Goal: Communication & Community: Participate in discussion

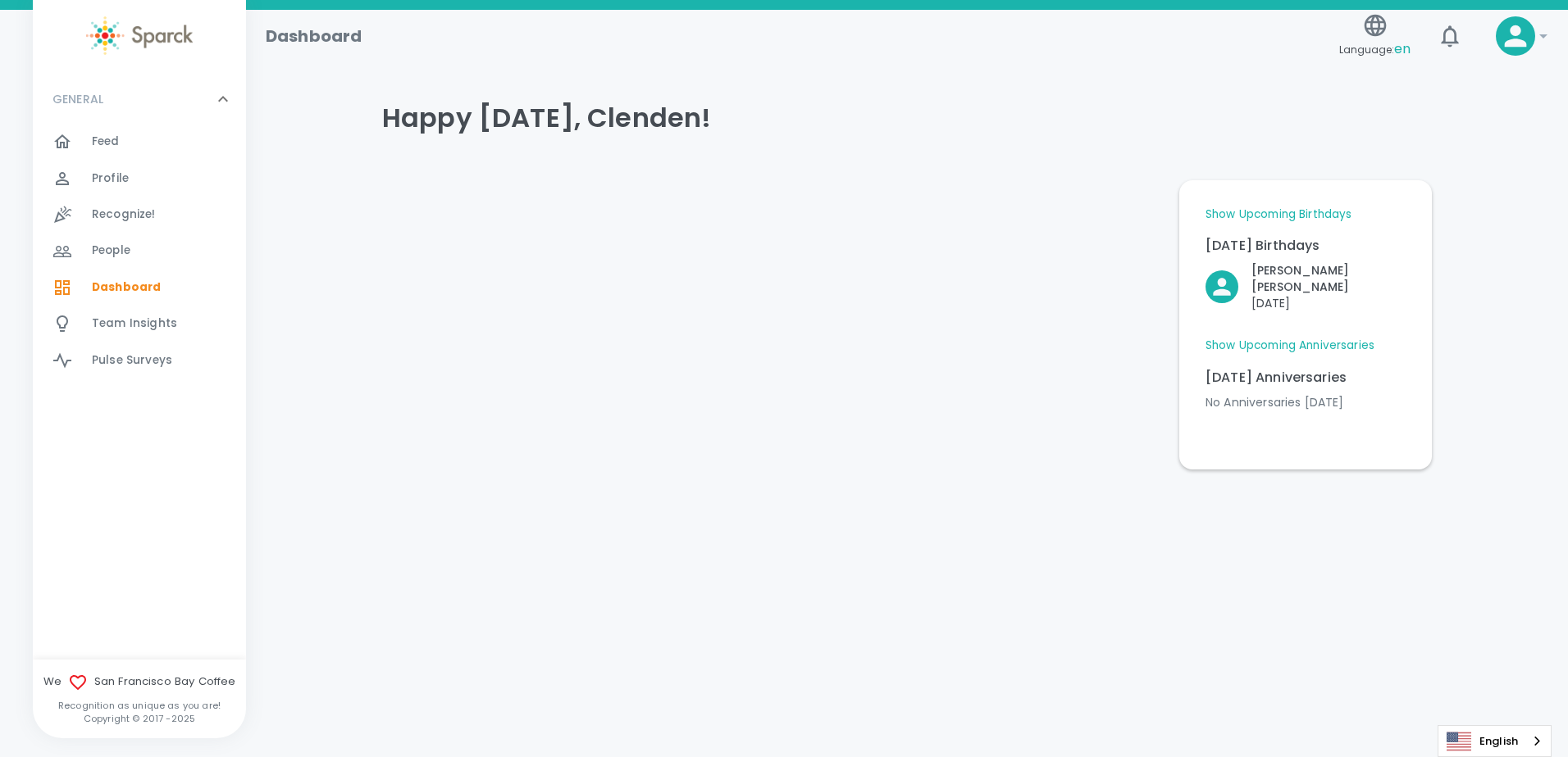
click at [1346, 338] on link "Show Upcoming Anniversaries" at bounding box center [1291, 346] width 169 height 16
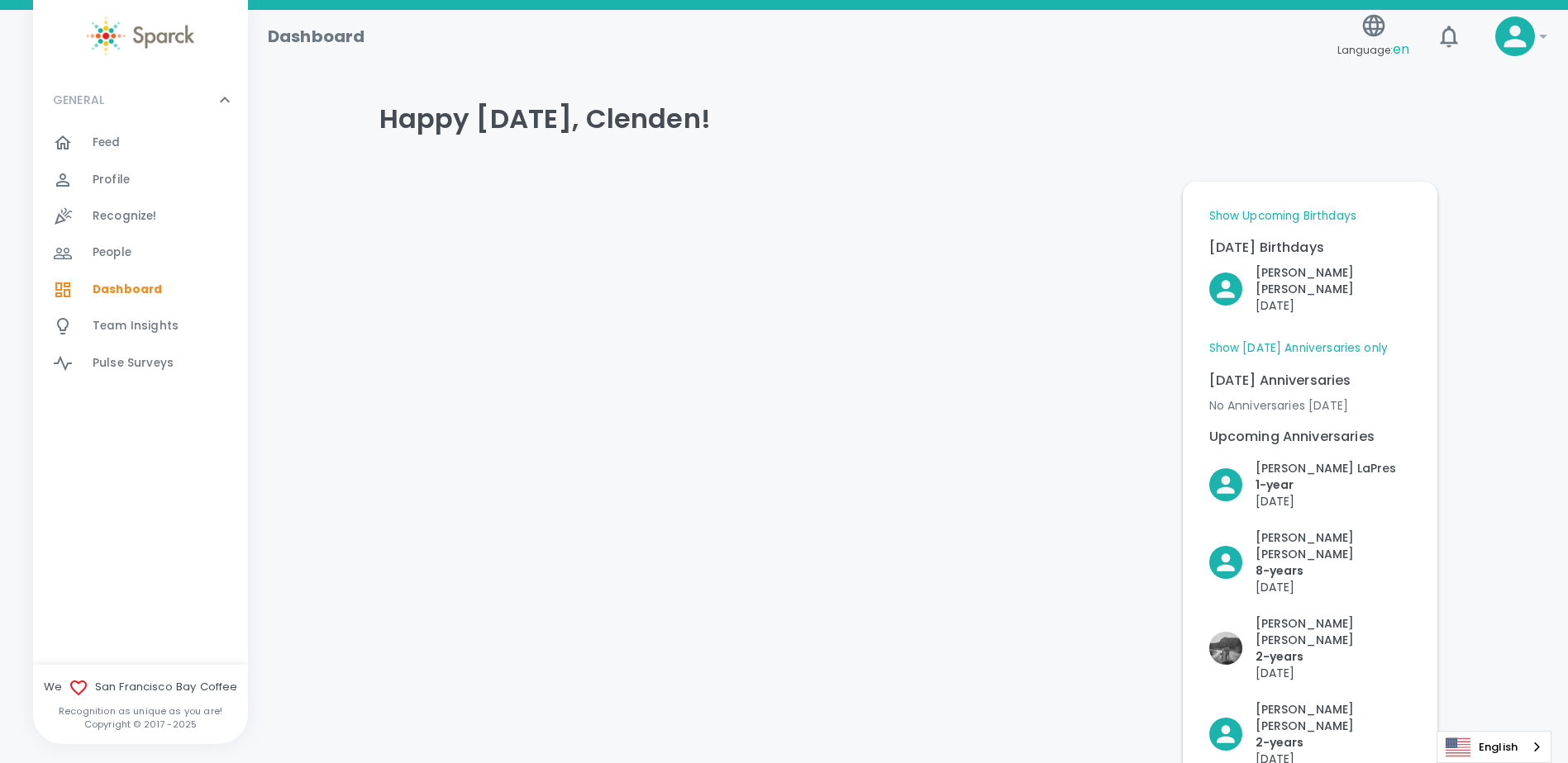
click at [1318, 215] on link "Show Upcoming Birthdays" at bounding box center [1284, 215] width 148 height 16
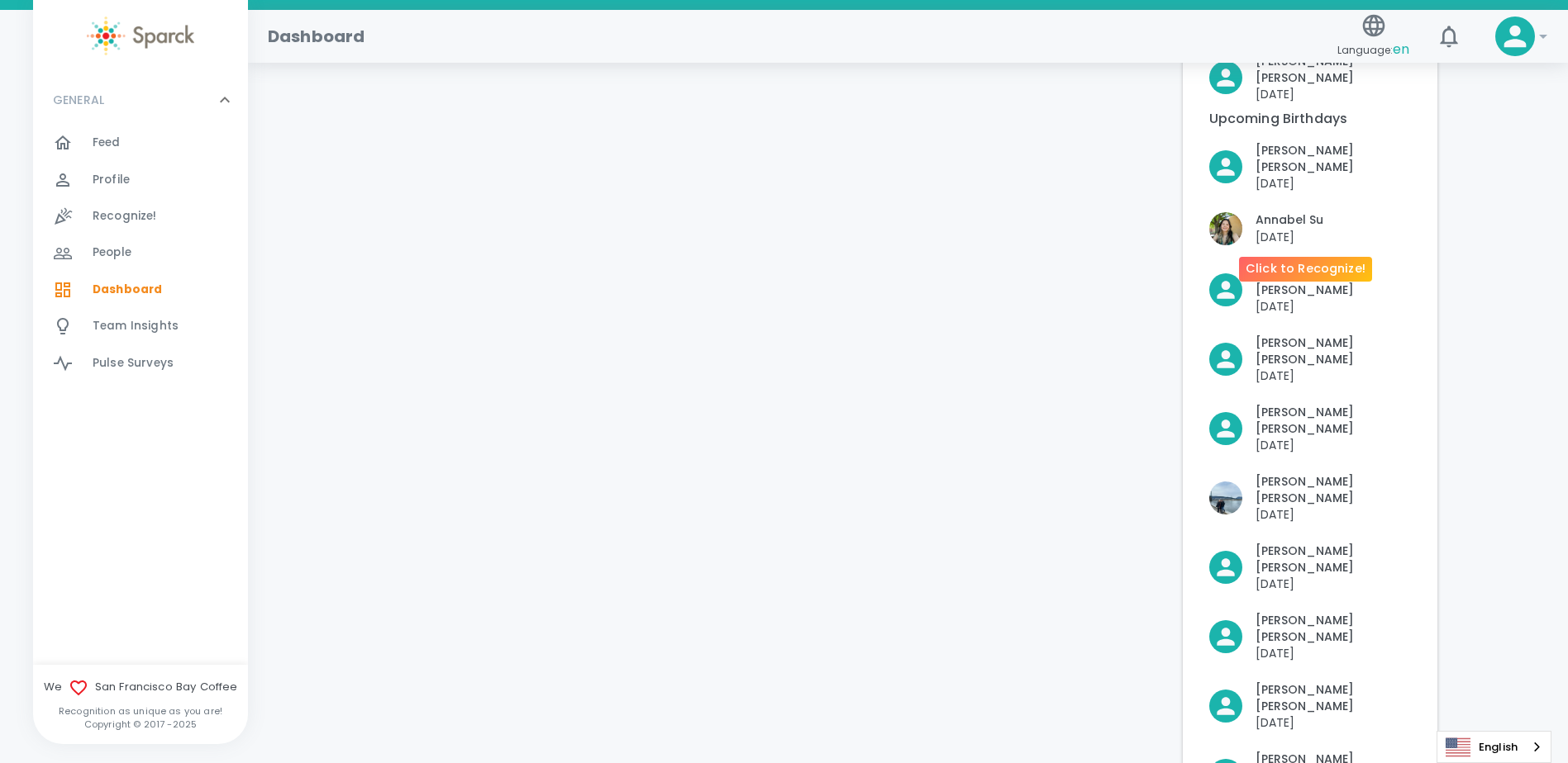
scroll to position [330, 0]
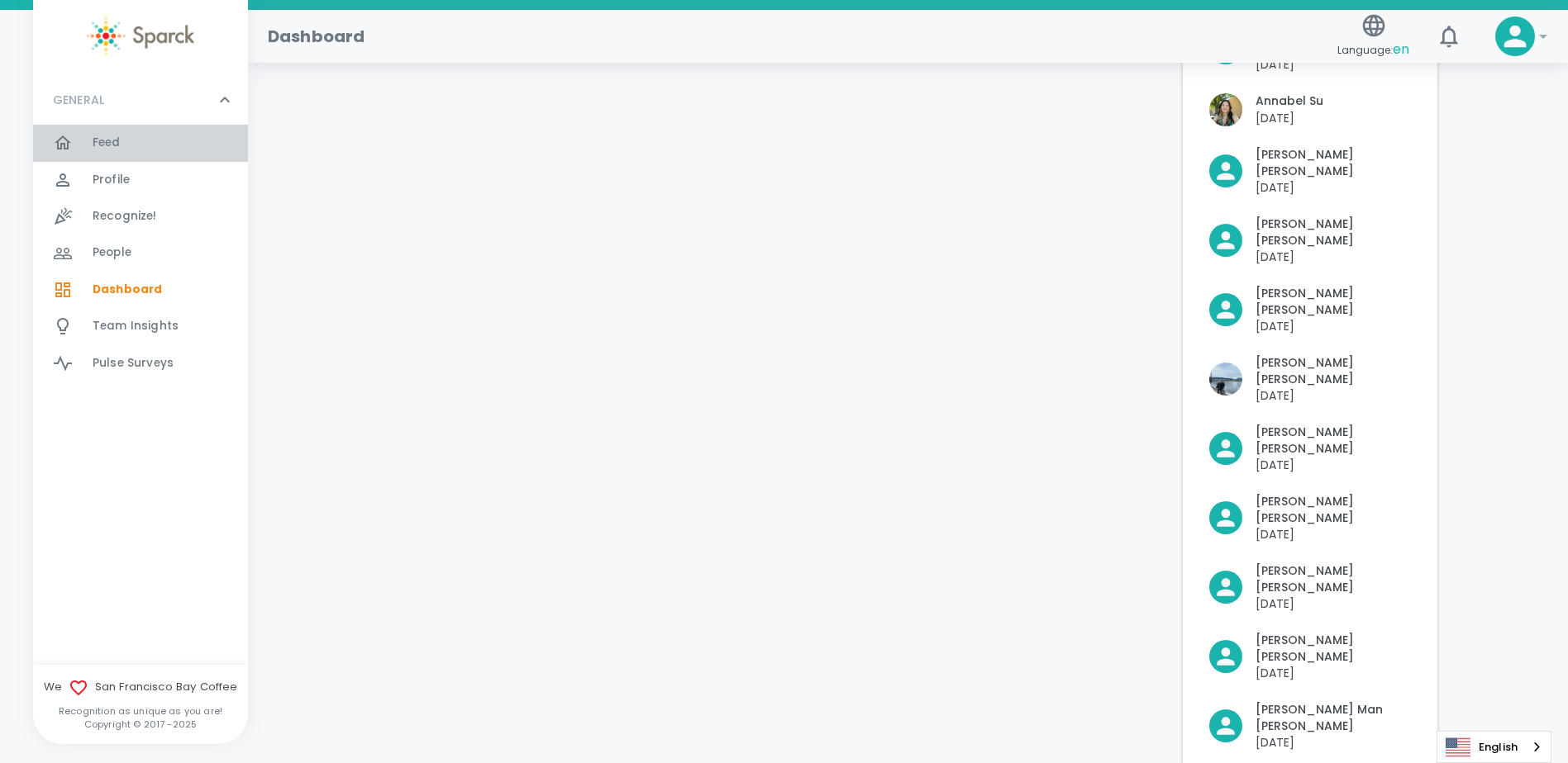
click at [95, 137] on span "Feed" at bounding box center [106, 143] width 28 height 16
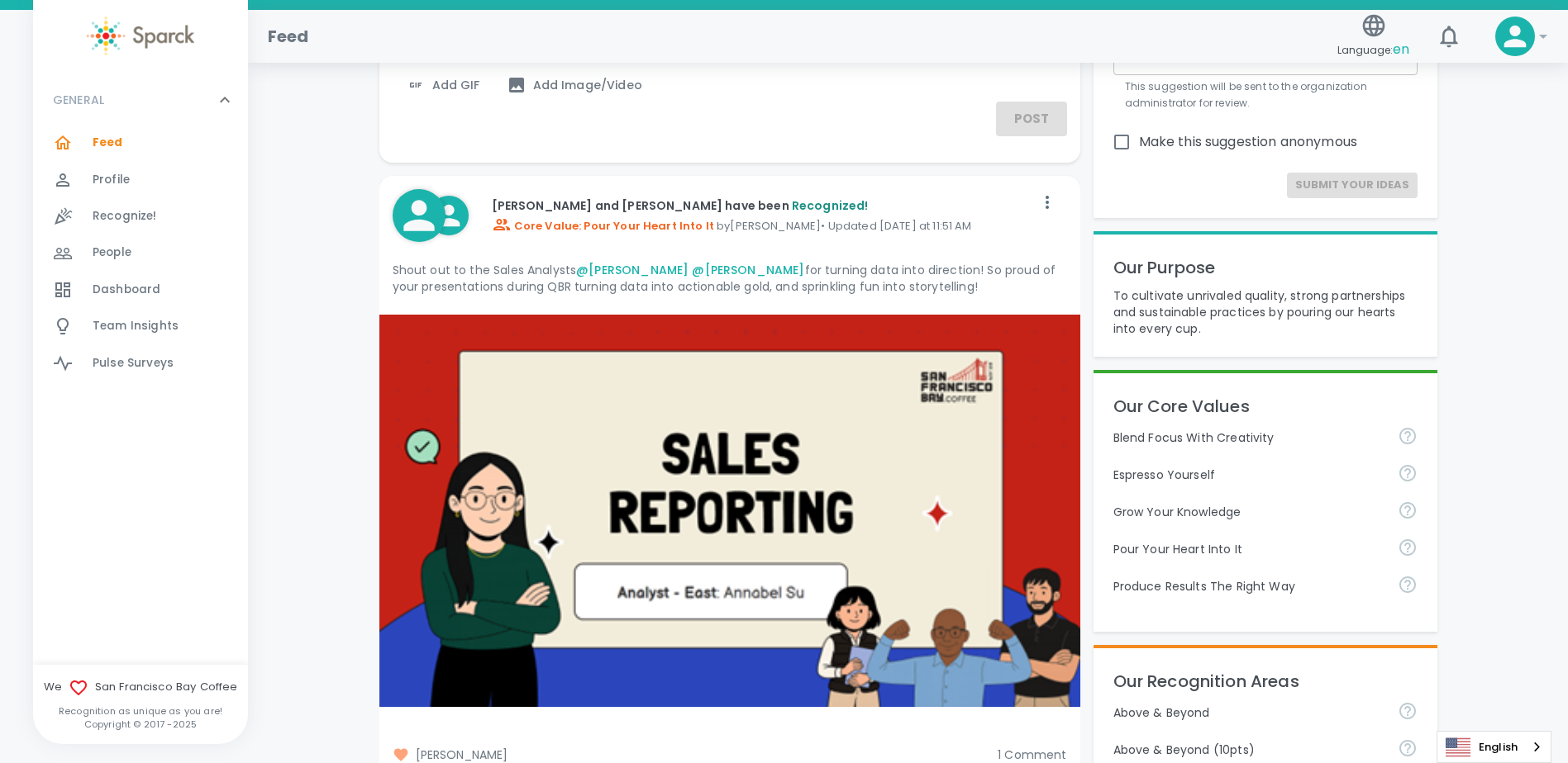
scroll to position [248, 0]
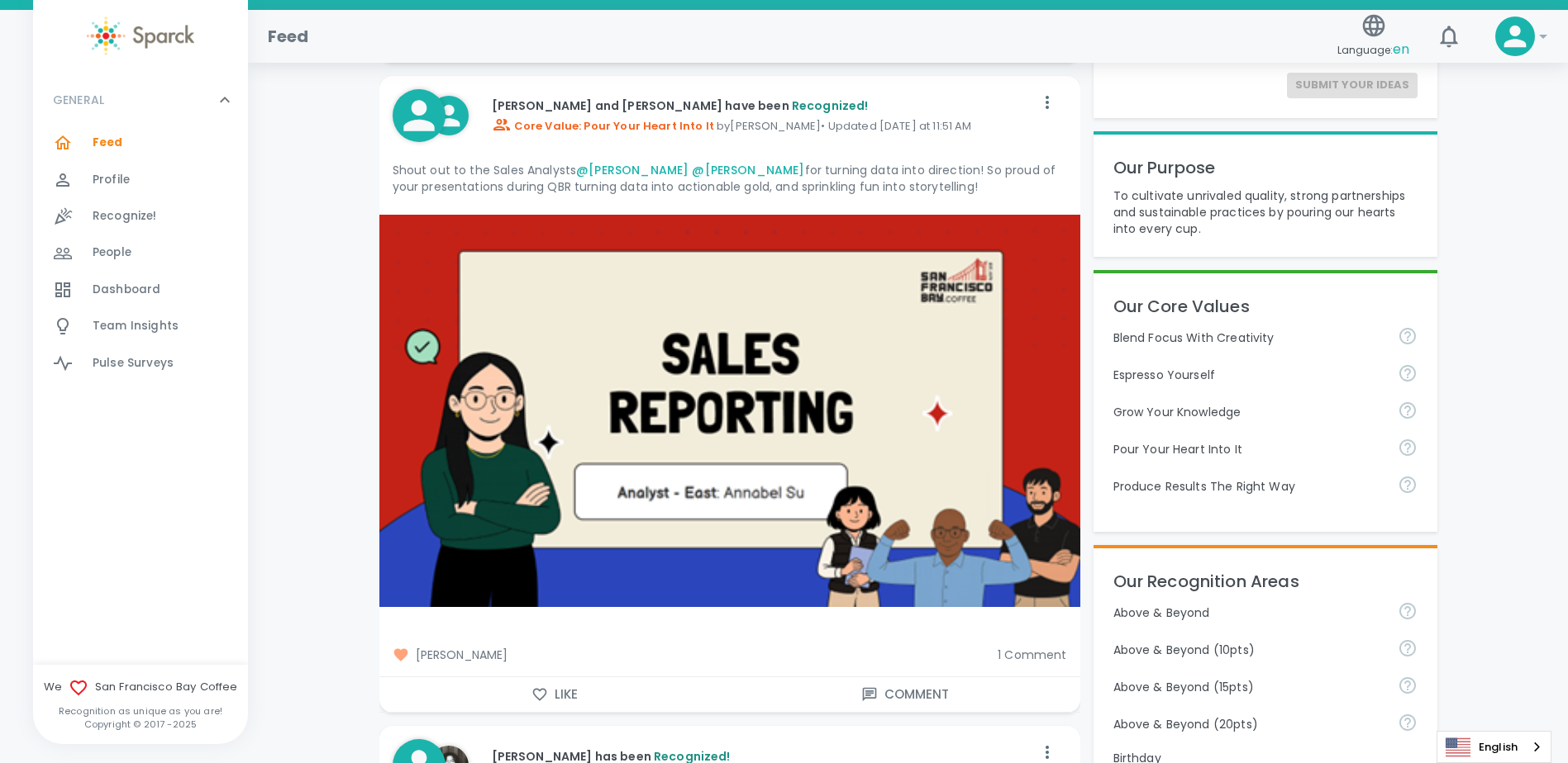
click at [1029, 654] on span "1 Comment" at bounding box center [1033, 655] width 69 height 16
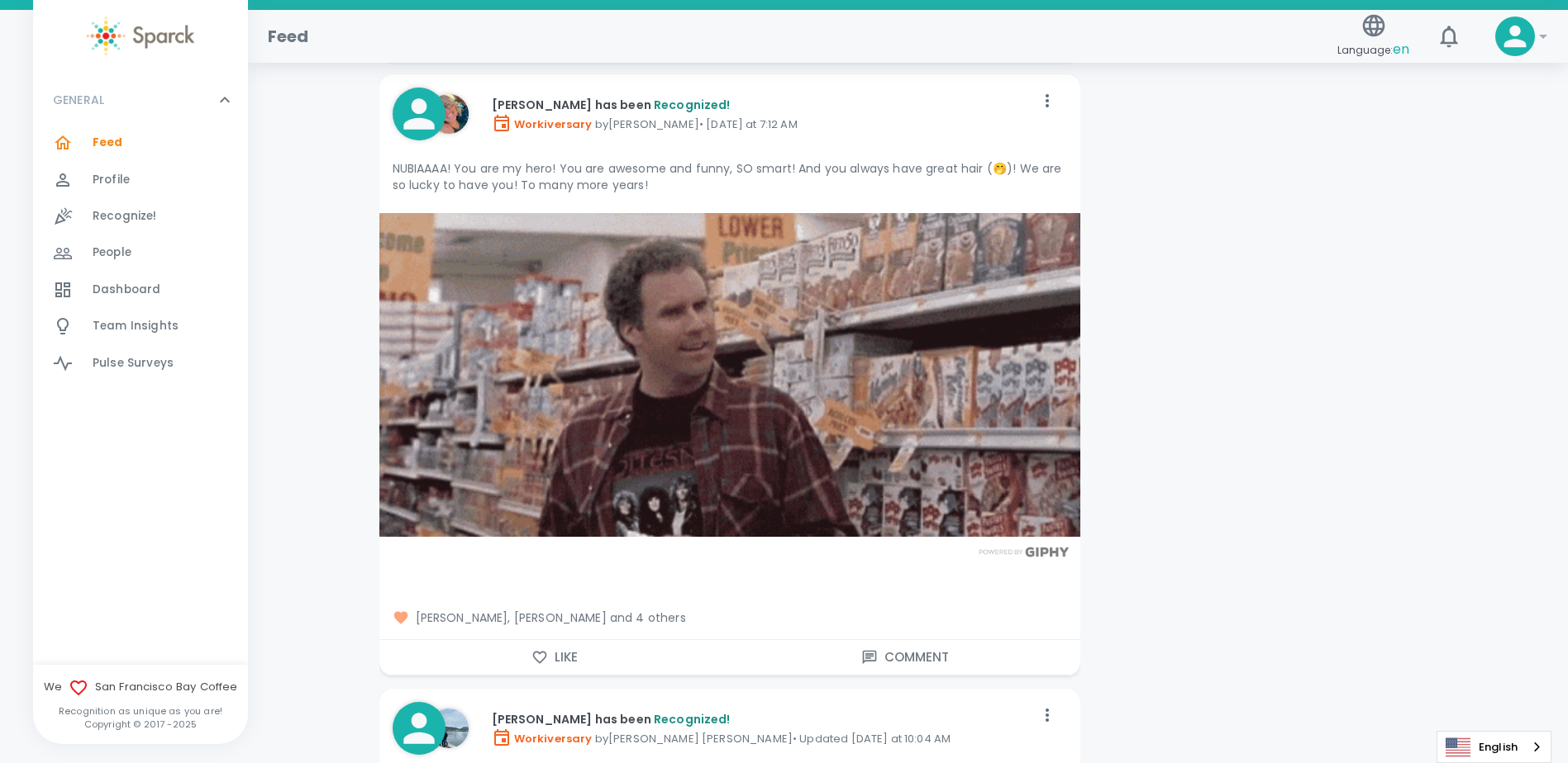
scroll to position [2727, 0]
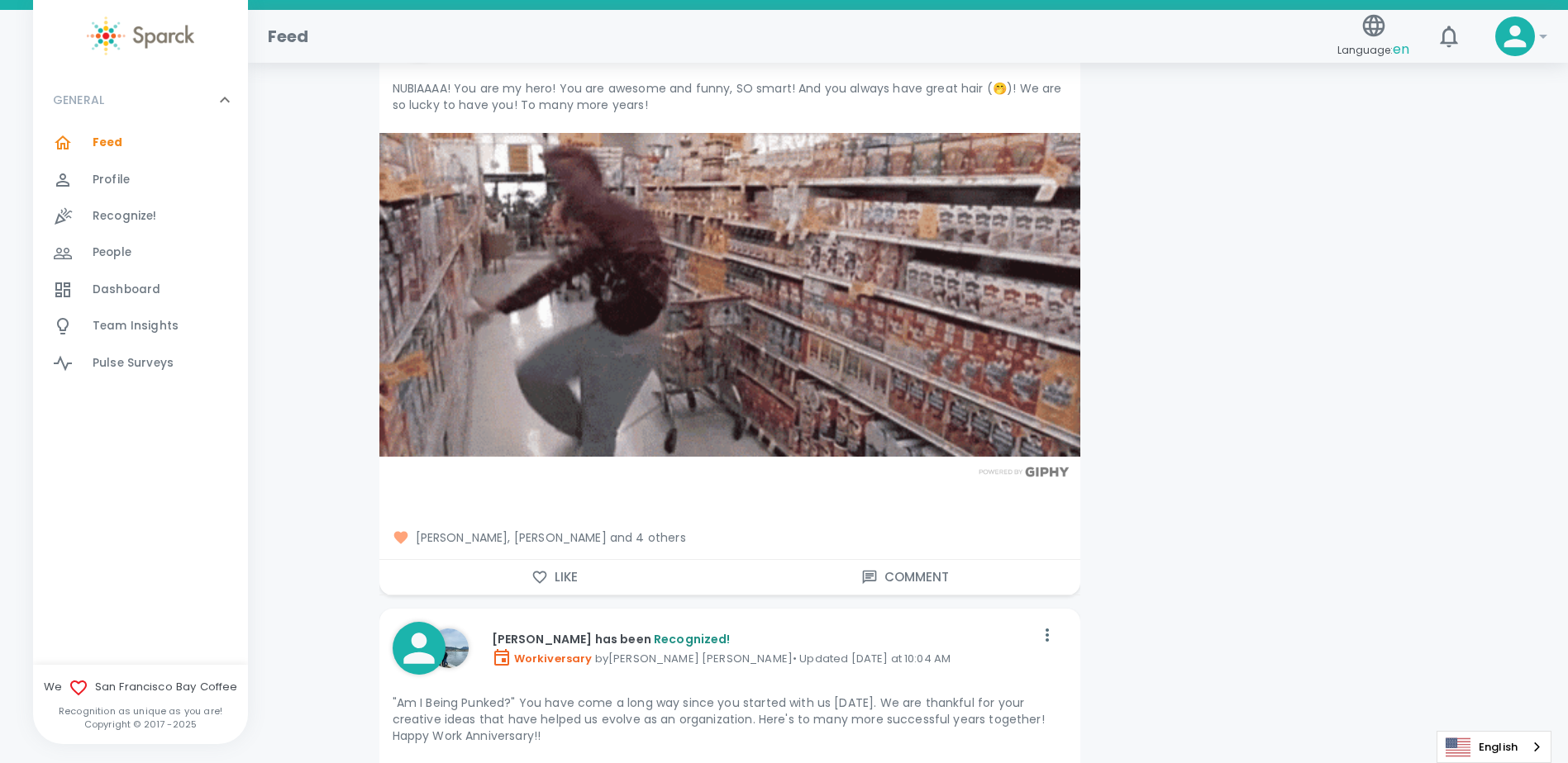
click at [692, 546] on span "[PERSON_NAME], [PERSON_NAME] and 4 others" at bounding box center [730, 537] width 674 height 16
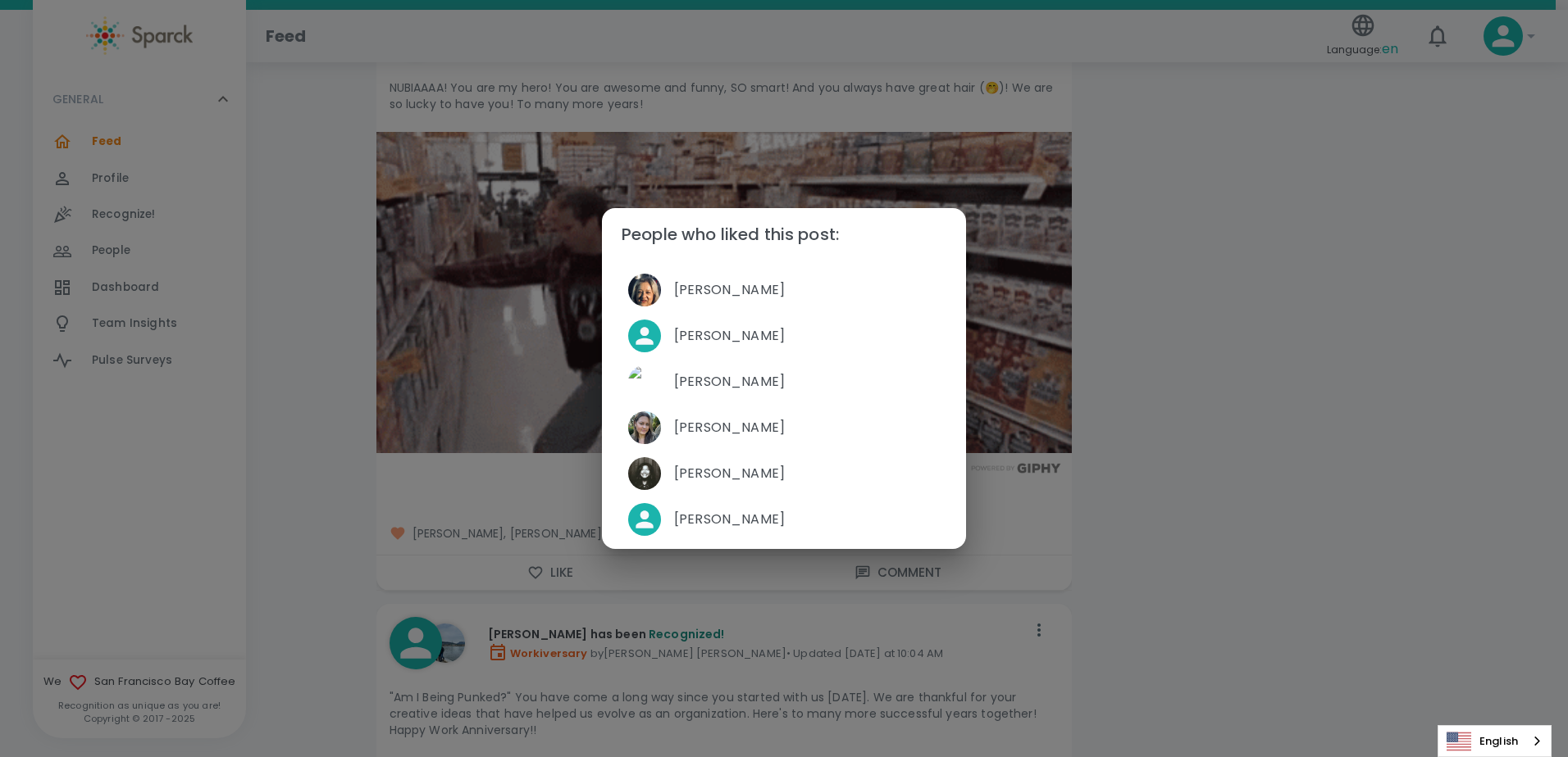
click at [1284, 467] on div "People who liked this post: [PERSON_NAME] [PERSON_NAME] [PERSON_NAME] [PERSON_N…" at bounding box center [784, 378] width 1568 height 757
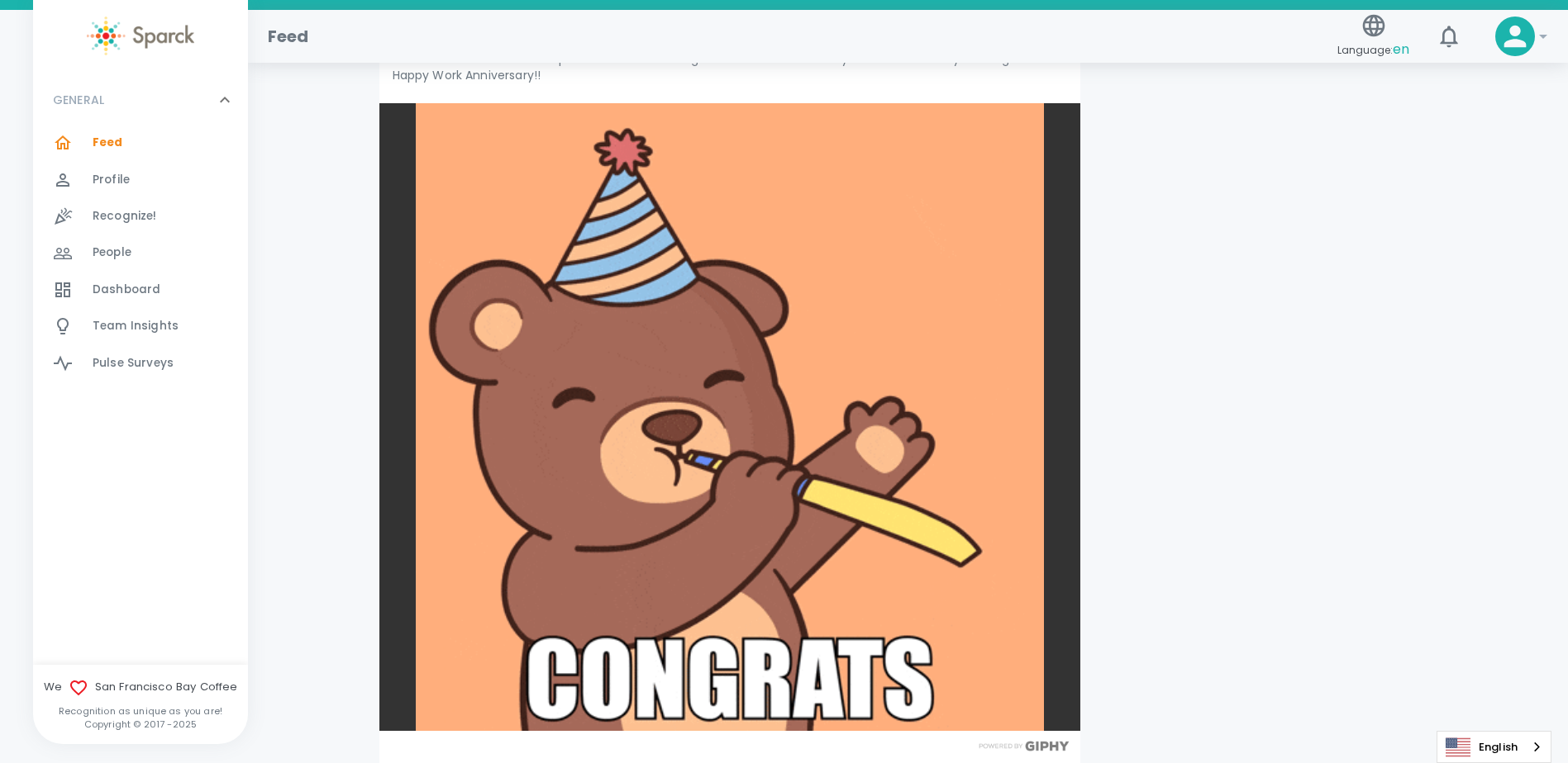
scroll to position [3717, 0]
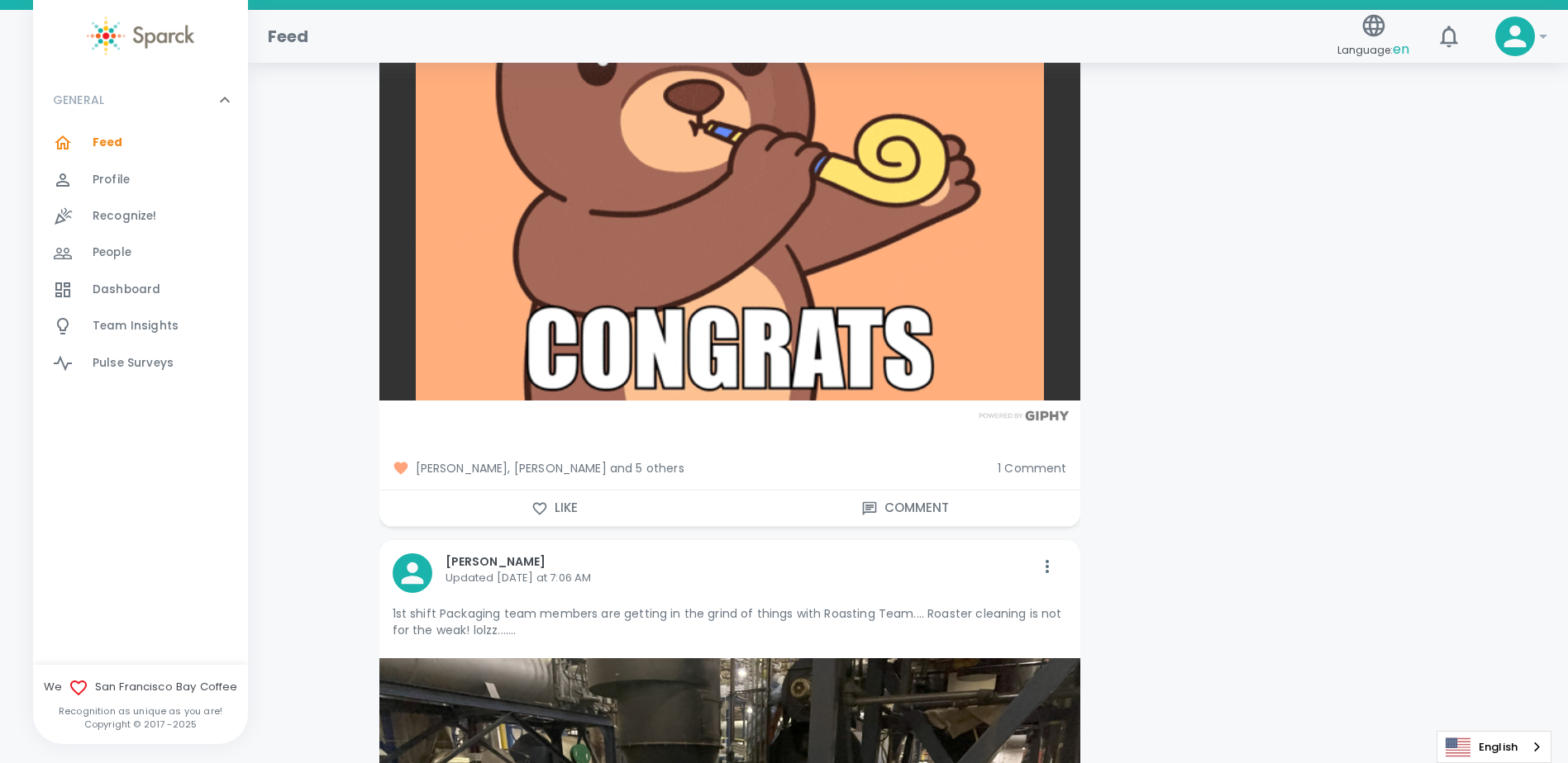
click at [1009, 477] on span "1 Comment" at bounding box center [1033, 468] width 69 height 16
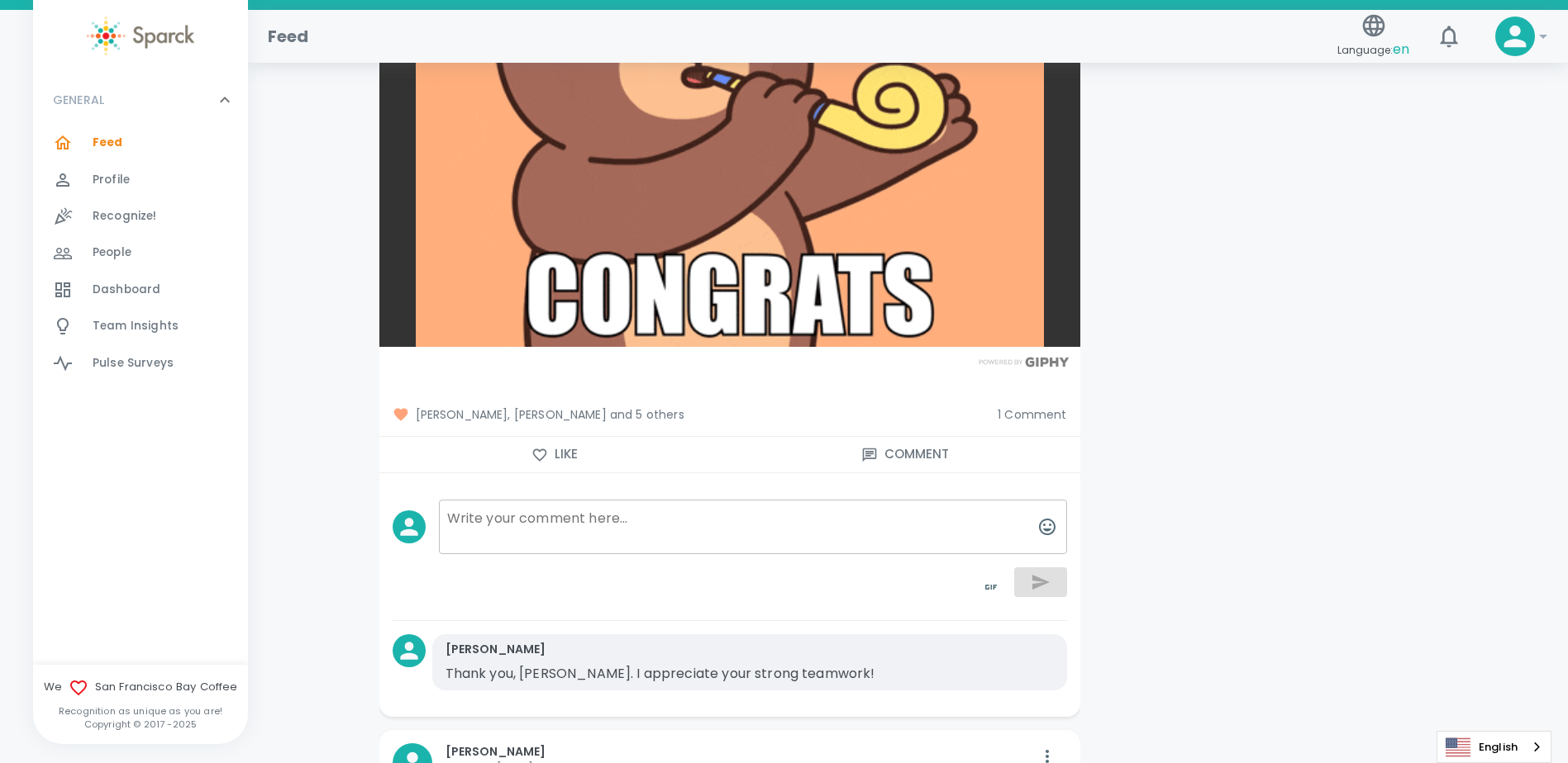
scroll to position [3801, 0]
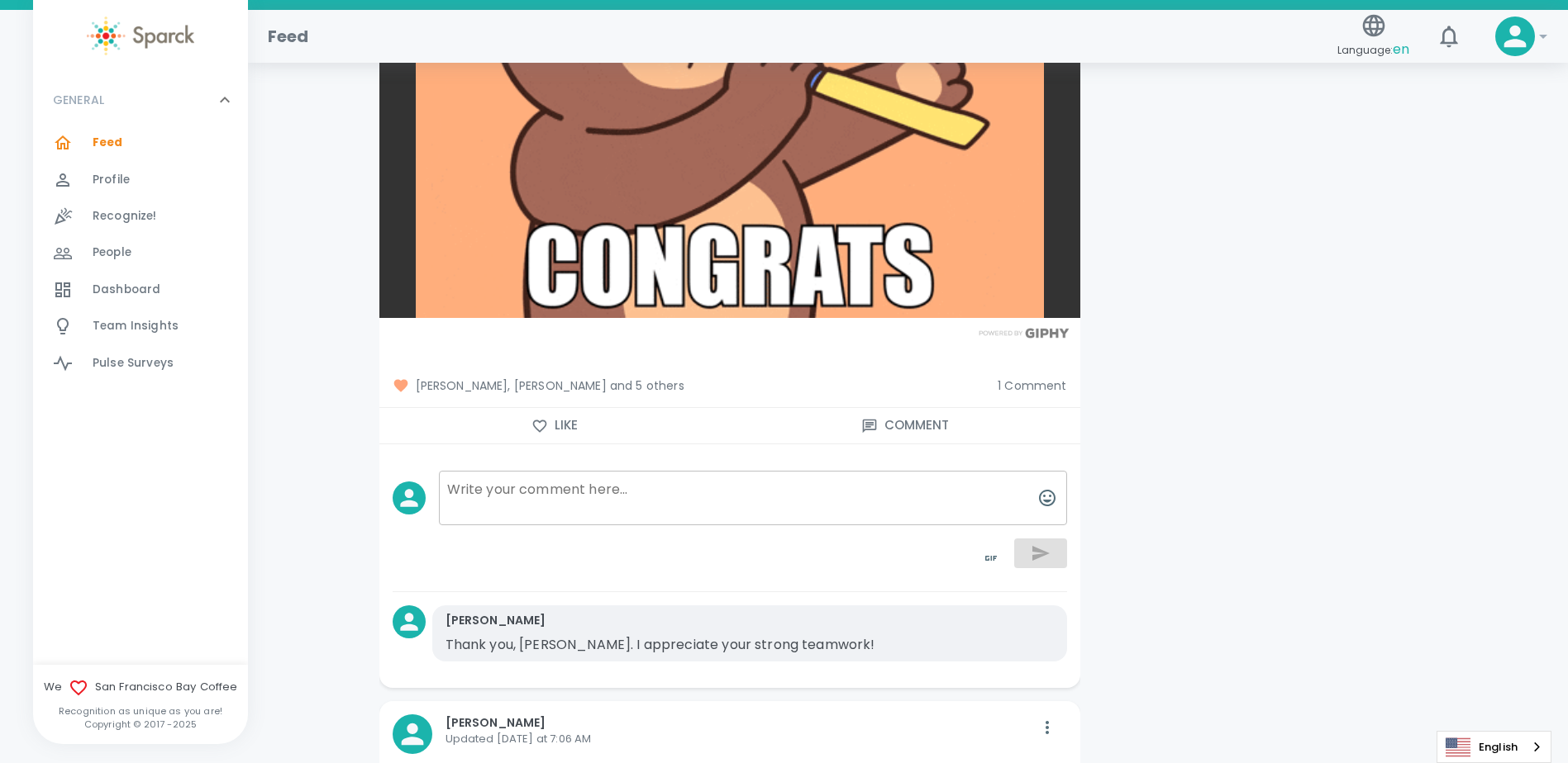
click at [662, 394] on span "[PERSON_NAME], [PERSON_NAME] and 5 others" at bounding box center [689, 385] width 593 height 16
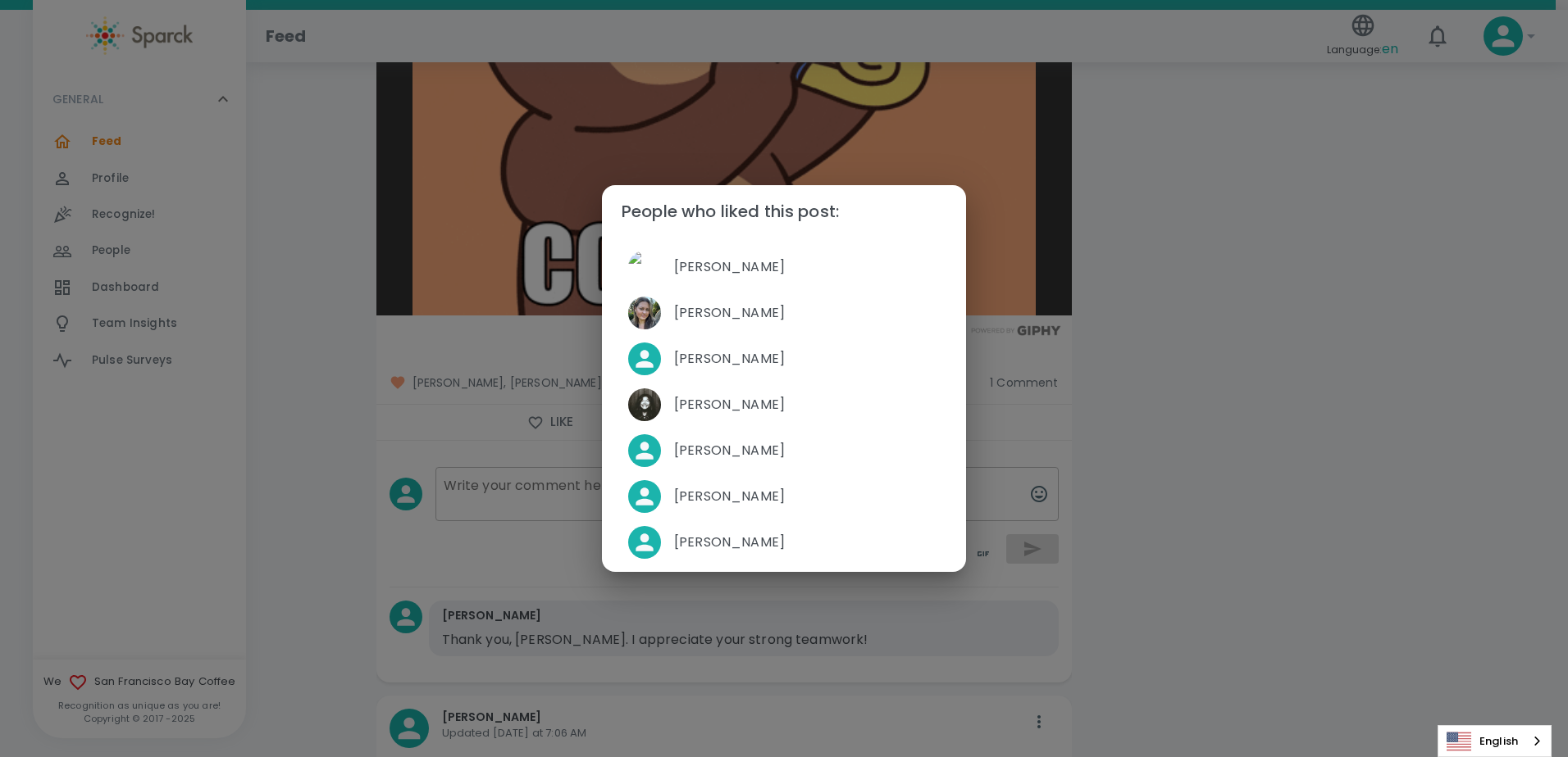
click at [1283, 528] on div "People who liked this post: [PERSON_NAME] [PERSON_NAME] [PERSON_NAME] [PERSON_N…" at bounding box center [784, 378] width 1568 height 757
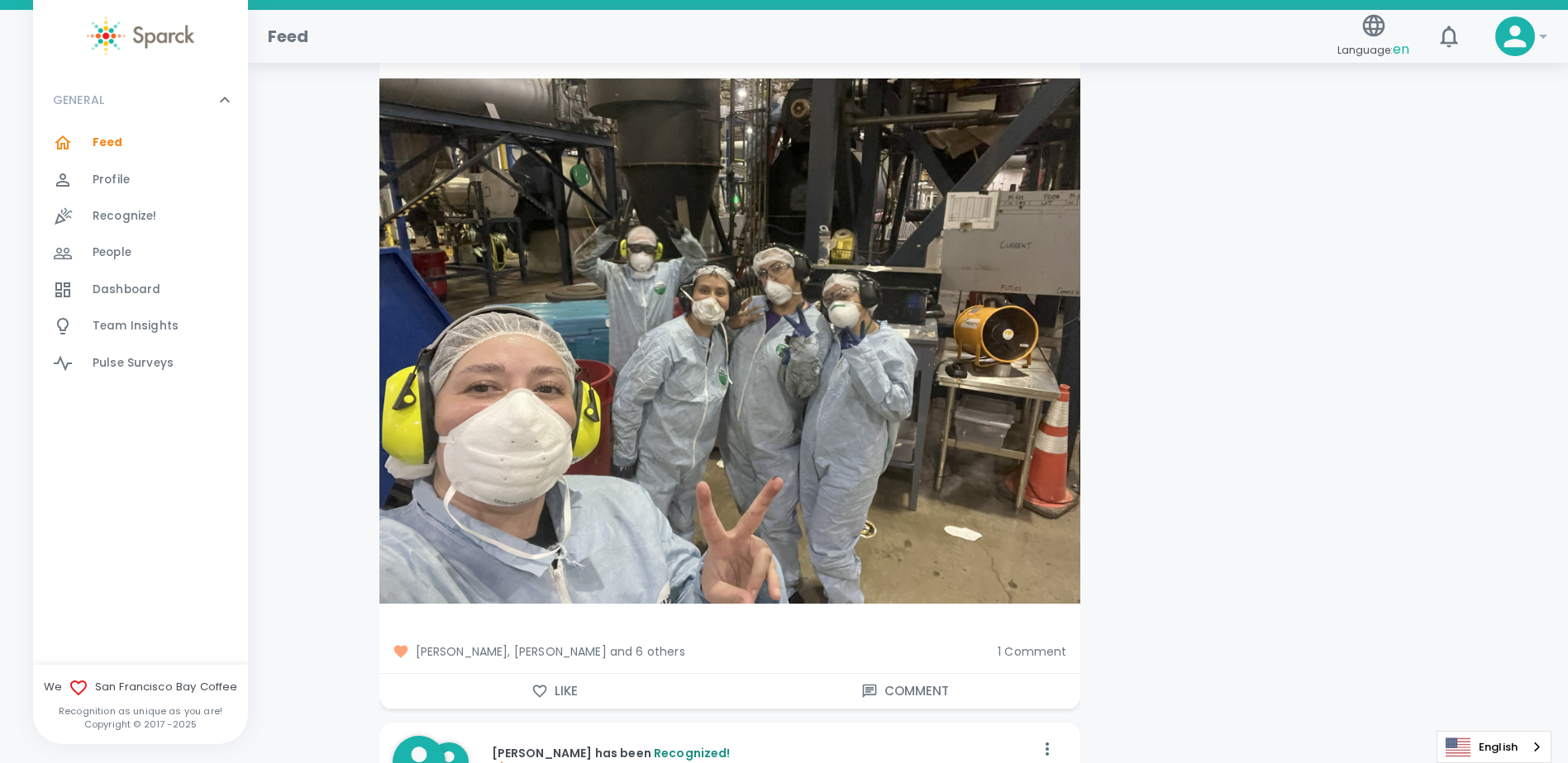
scroll to position [4544, 0]
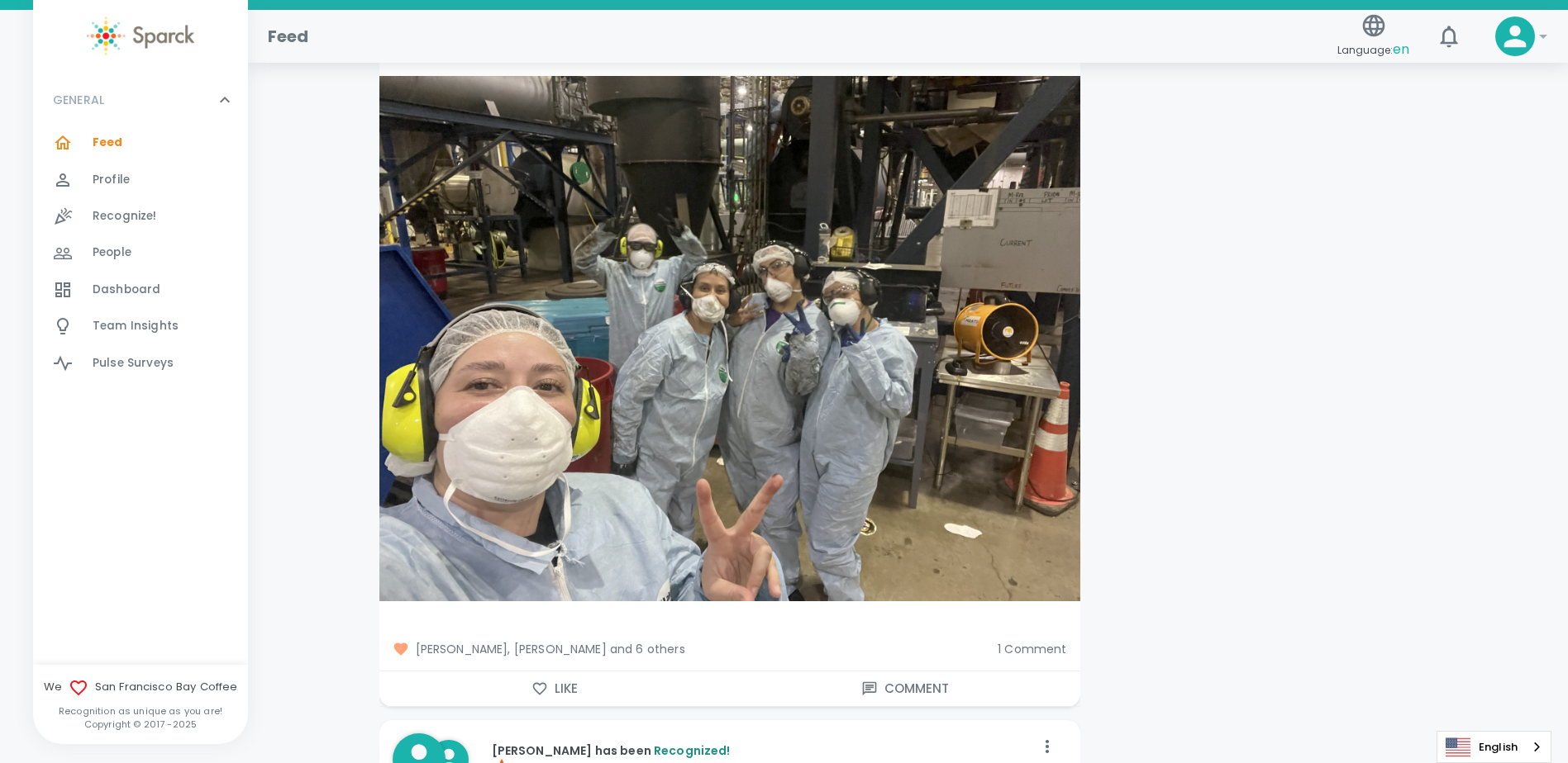
click at [1055, 658] on span "1 Comment" at bounding box center [1033, 649] width 69 height 16
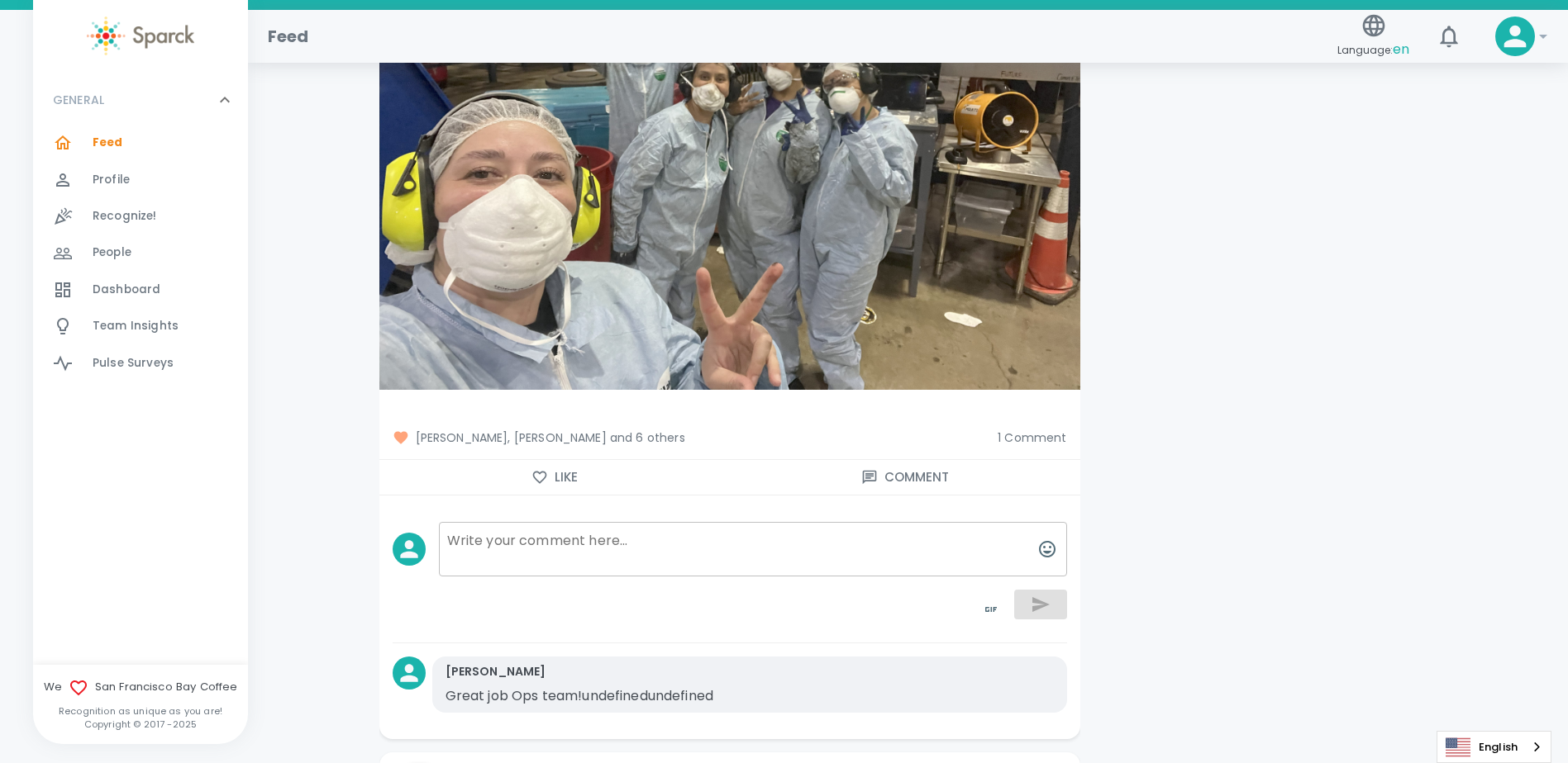
scroll to position [4957, 0]
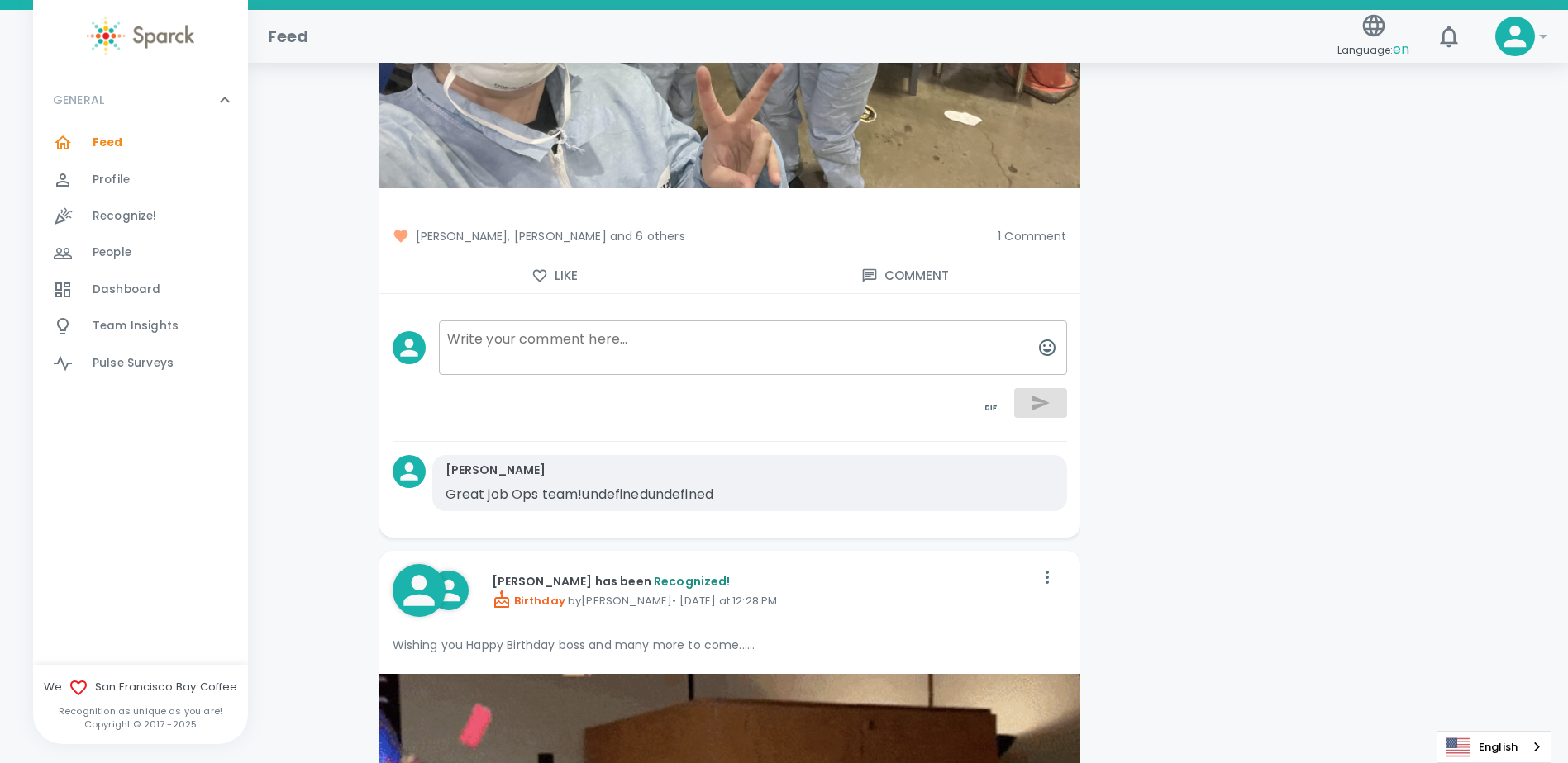
click at [645, 244] on span "[PERSON_NAME], [PERSON_NAME] and 6 others" at bounding box center [689, 236] width 593 height 16
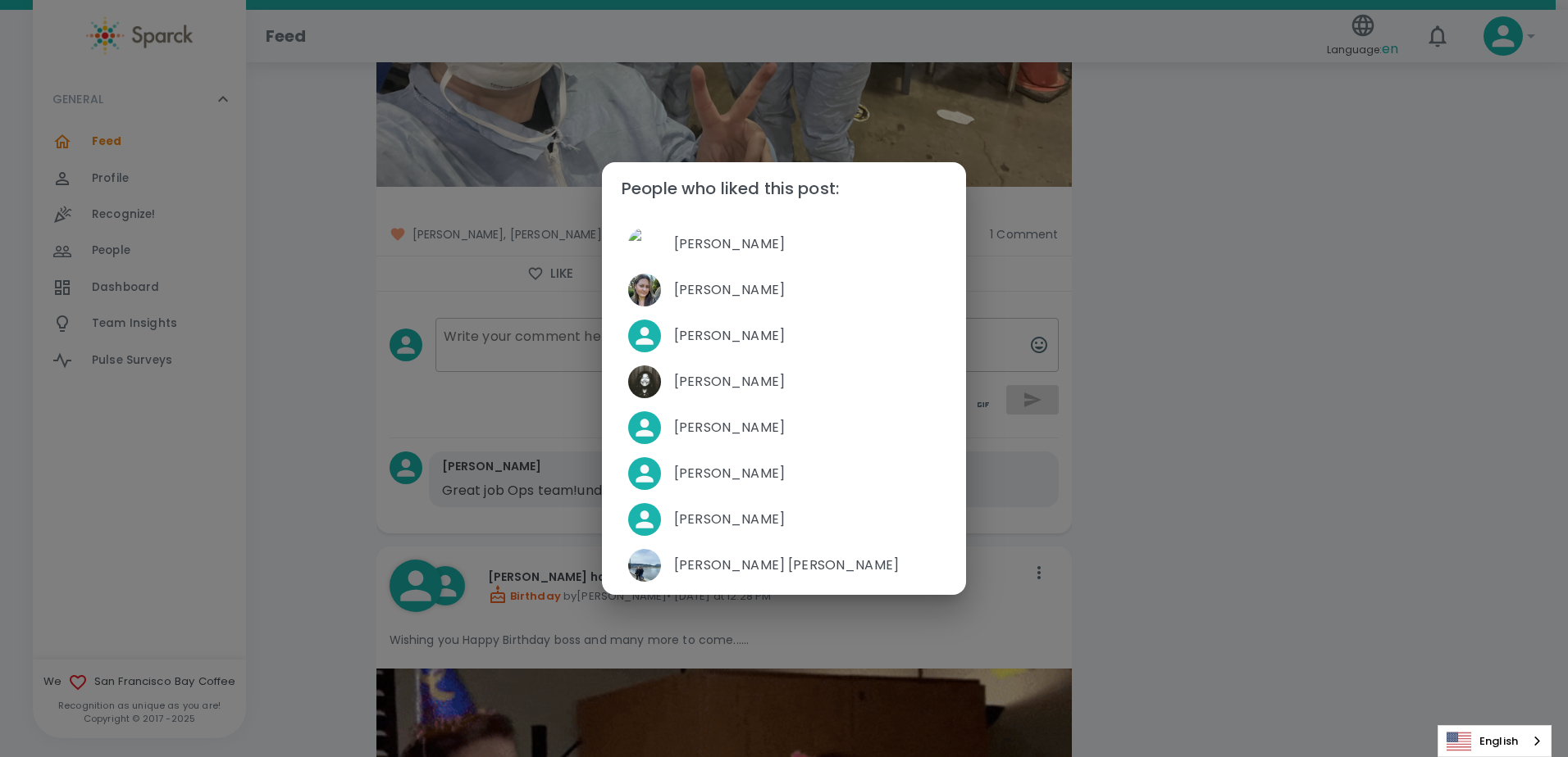
click at [1338, 520] on div "People who liked this post: [PERSON_NAME] [PERSON_NAME] [PERSON_NAME] [PERSON_N…" at bounding box center [784, 378] width 1568 height 757
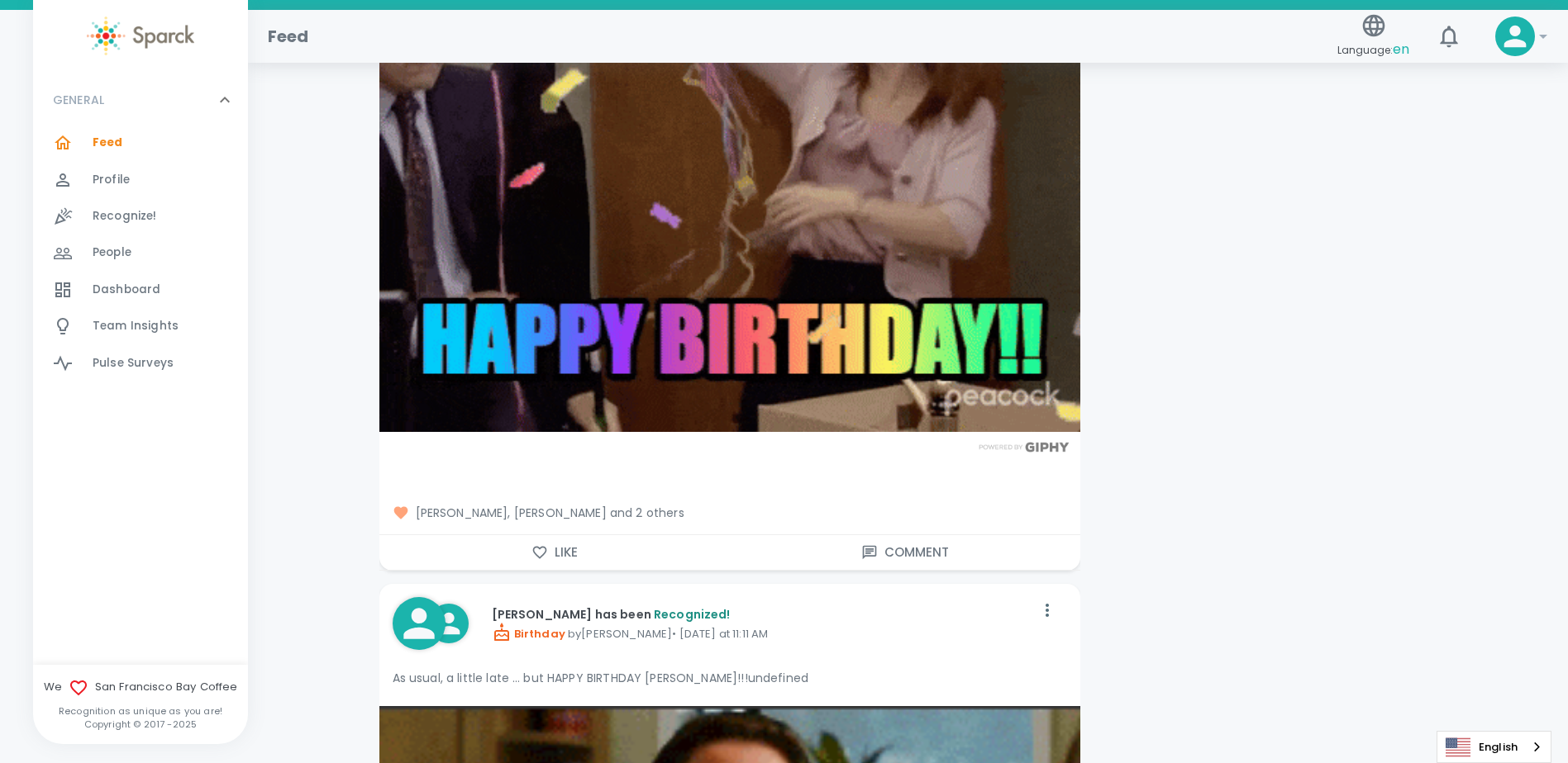
scroll to position [5783, 0]
